Goal: Transaction & Acquisition: Book appointment/travel/reservation

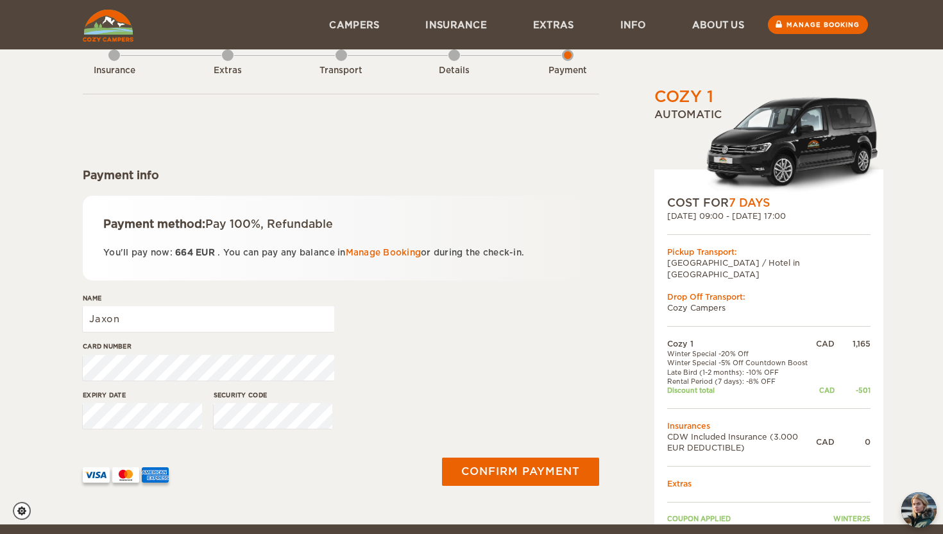
scroll to position [10, 0]
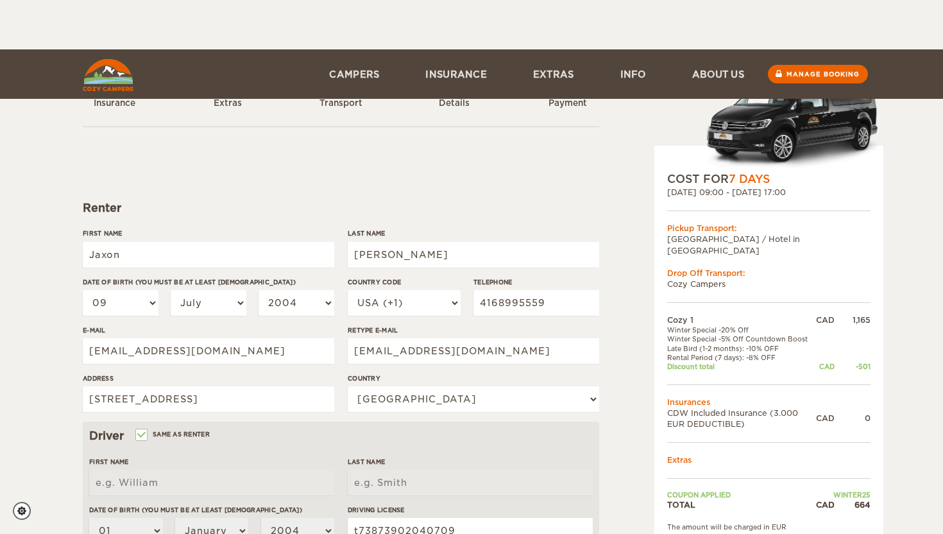
select select "09"
select select "07"
select select "38"
select select "2"
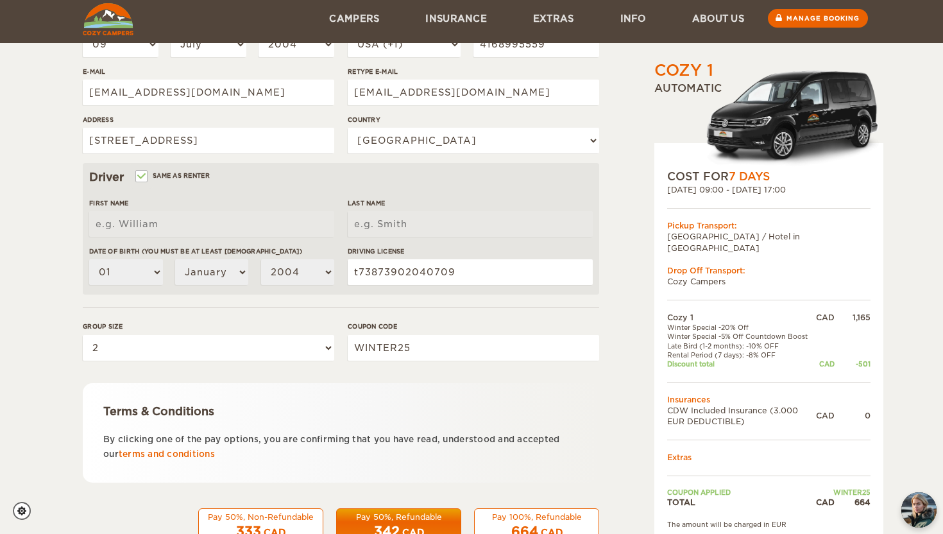
scroll to position [256, 0]
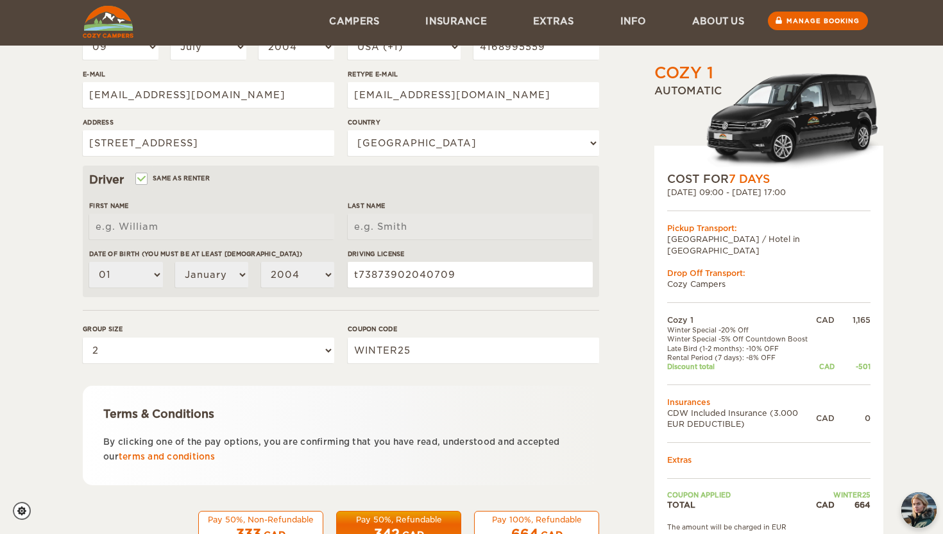
click at [174, 178] on label "Same as renter" at bounding box center [173, 178] width 73 height 12
click at [145, 178] on input "Same as renter" at bounding box center [141, 180] width 8 height 8
checkbox input "false"
select select
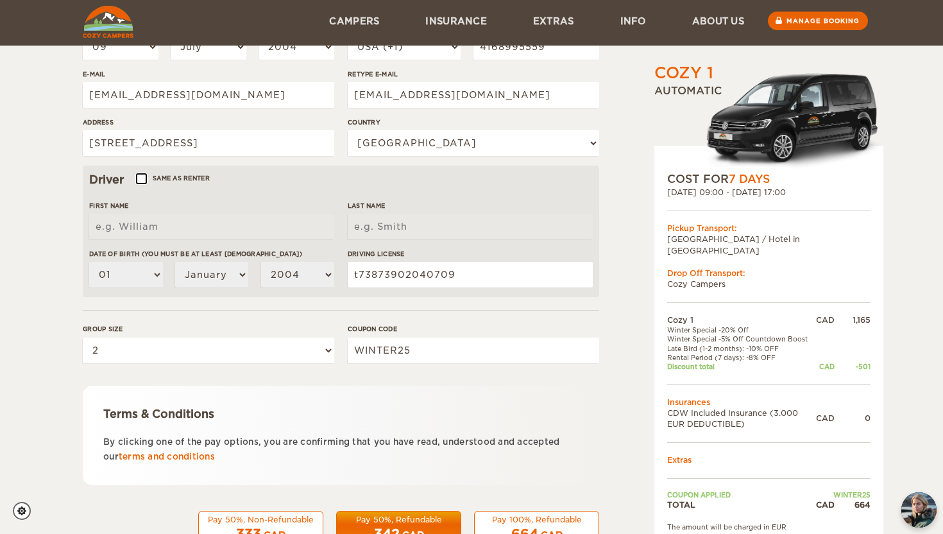
select select
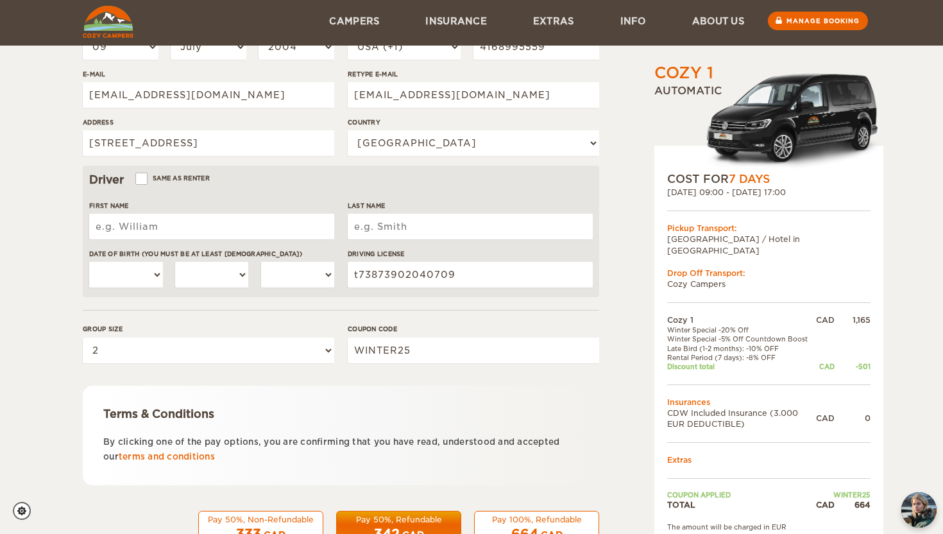
click at [174, 178] on label "Same as renter" at bounding box center [173, 178] width 73 height 12
click at [145, 178] on input "Same as renter" at bounding box center [141, 180] width 8 height 8
checkbox input "true"
type input "Jaxon"
type input "Triantos"
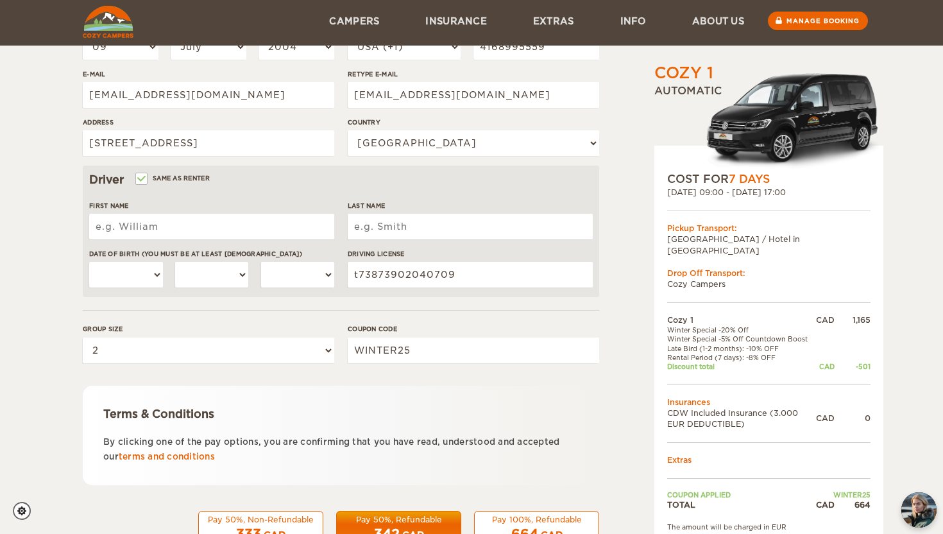
select select "09"
select select "07"
select select "2004"
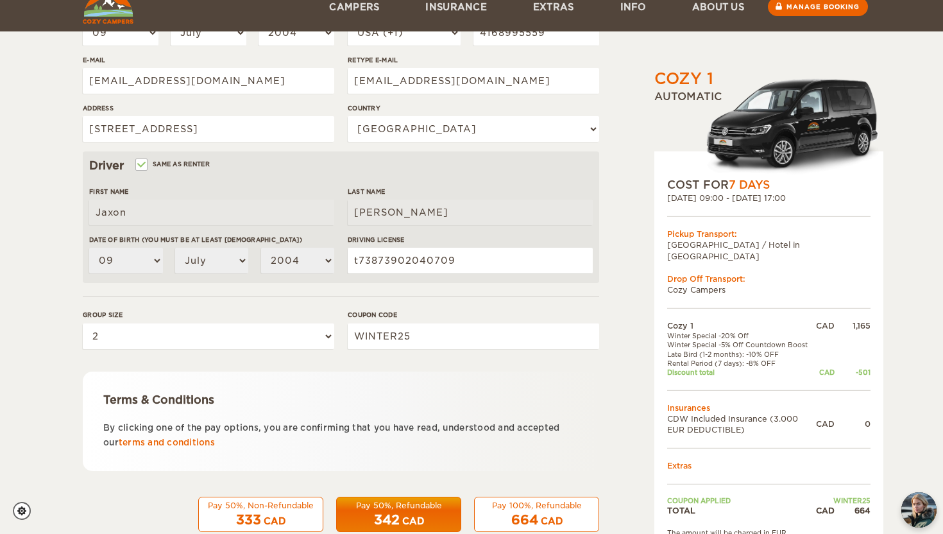
scroll to position [301, 0]
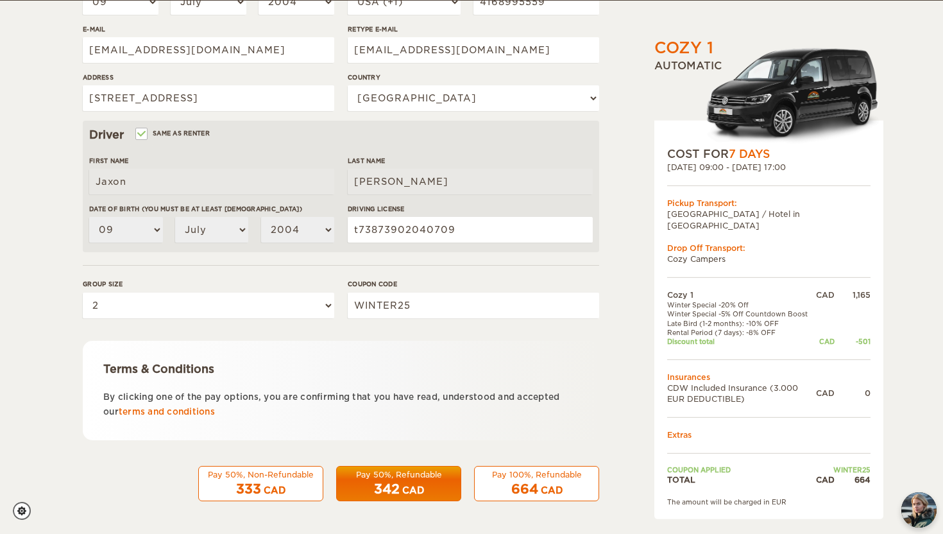
click at [561, 486] on div "CAD" at bounding box center [552, 490] width 22 height 13
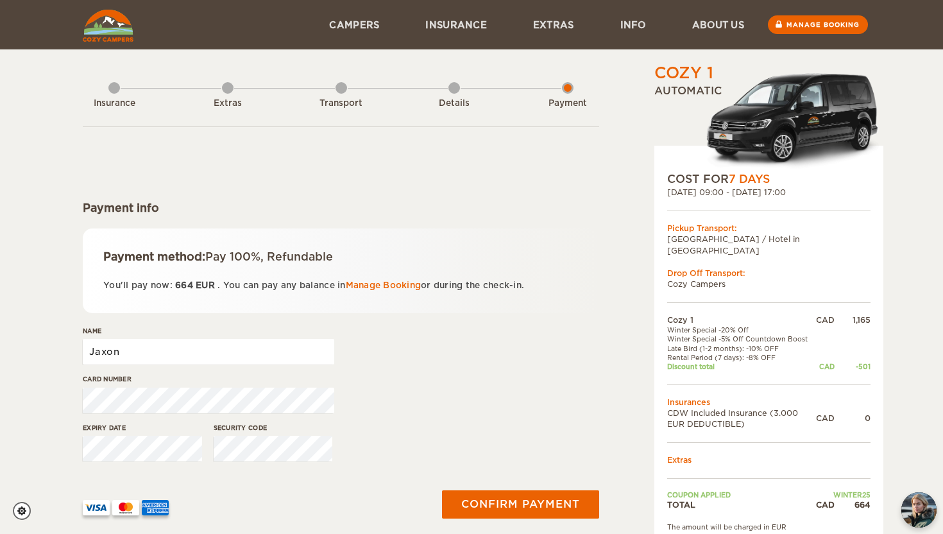
click at [271, 343] on input "Jaxon" at bounding box center [208, 352] width 251 height 26
type input "Yao Xiao"
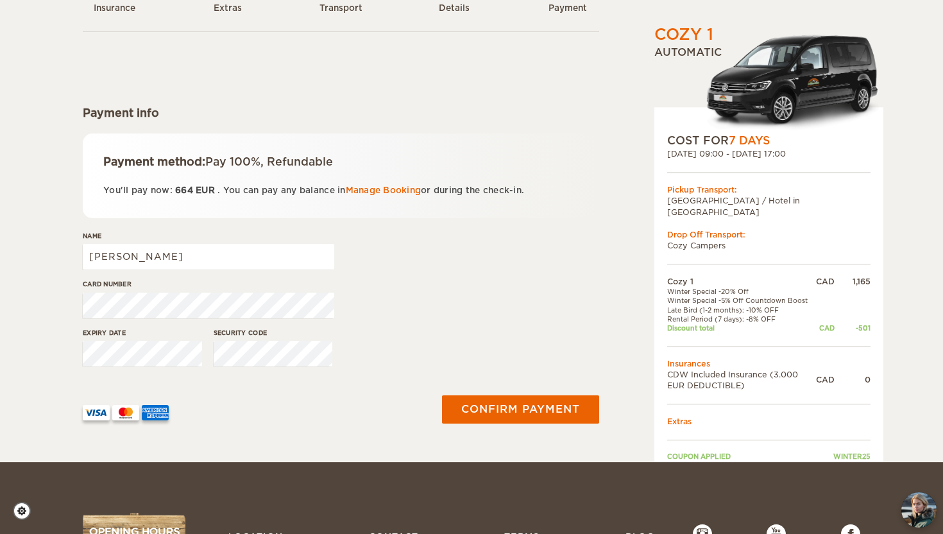
scroll to position [98, 0]
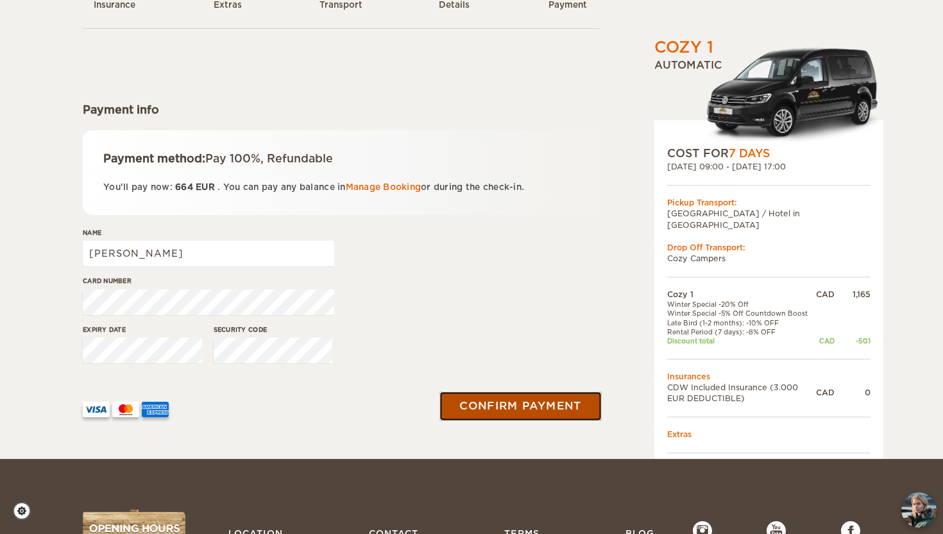
click at [507, 400] on button "Confirm payment" at bounding box center [520, 405] width 162 height 29
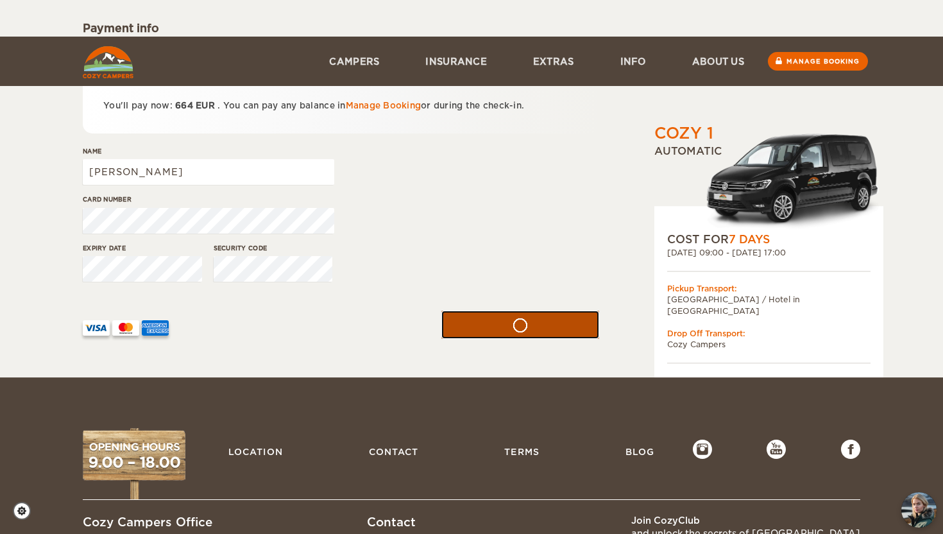
scroll to position [0, 0]
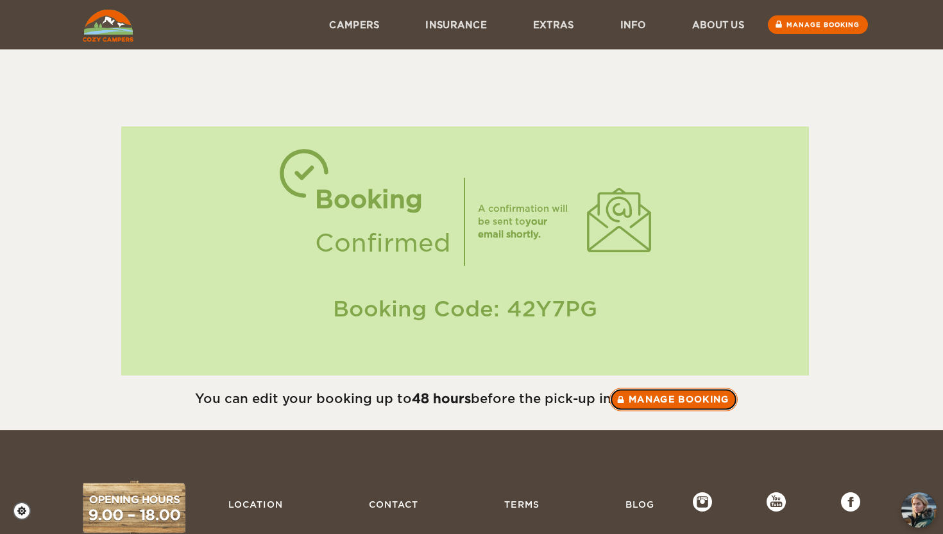
click at [665, 390] on link "Manage booking" at bounding box center [673, 398] width 128 height 23
